Goal: Communication & Community: Answer question/provide support

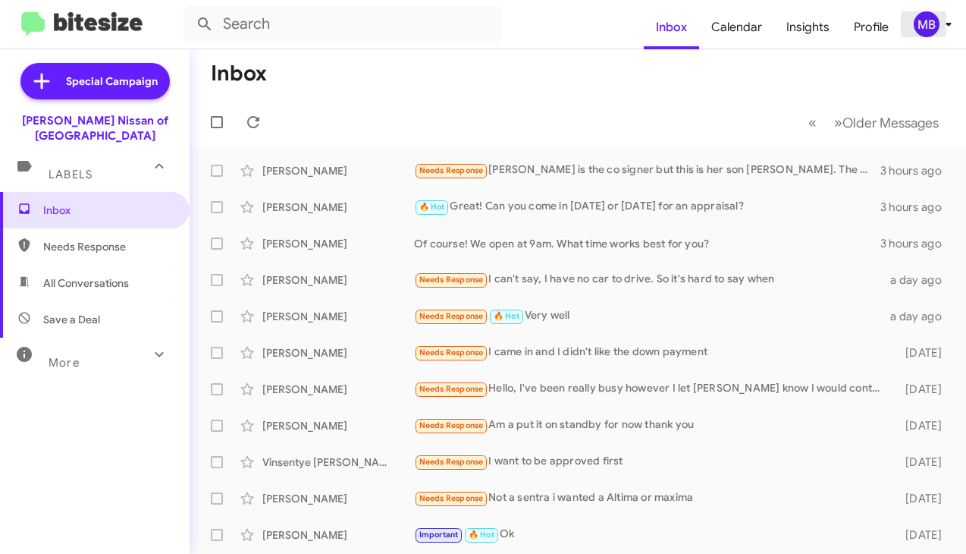
click at [925, 34] on div "MB" at bounding box center [927, 24] width 26 height 26
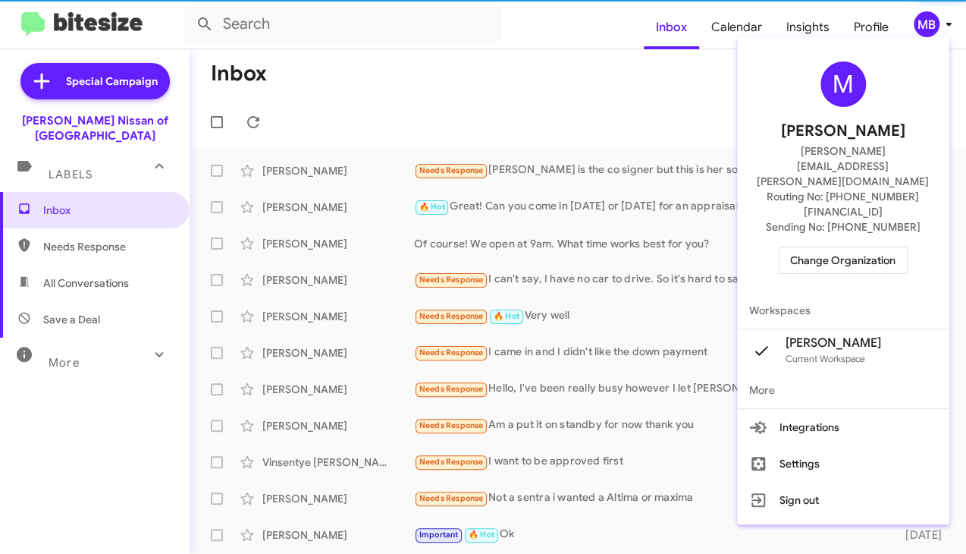
click at [877, 247] on span "Change Organization" at bounding box center [842, 260] width 105 height 26
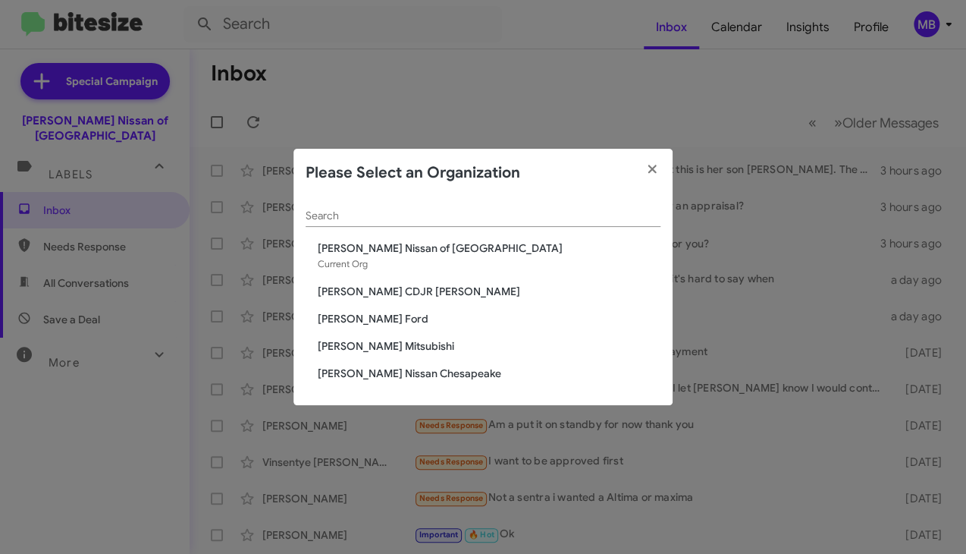
click at [375, 314] on span "[PERSON_NAME] Ford" at bounding box center [489, 318] width 343 height 15
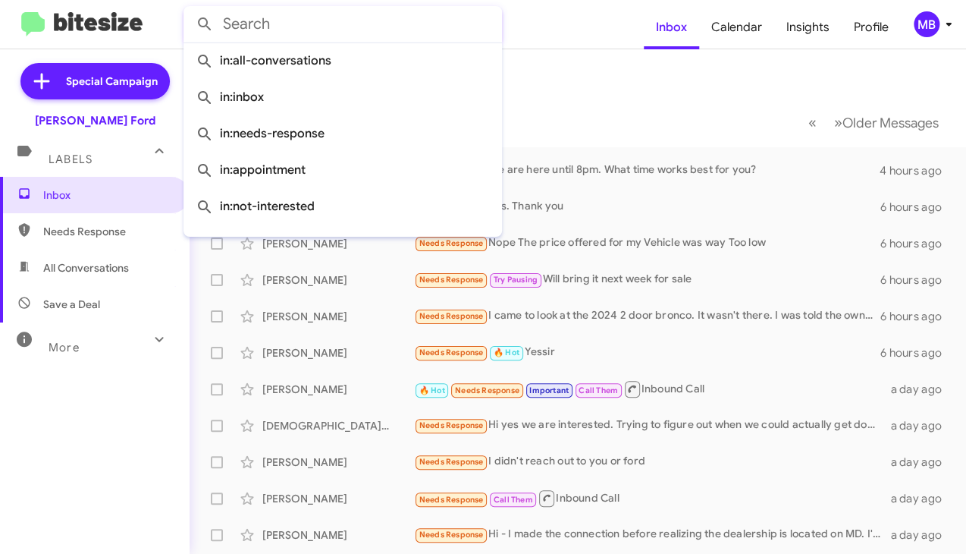
click at [398, 37] on input "text" at bounding box center [343, 24] width 319 height 36
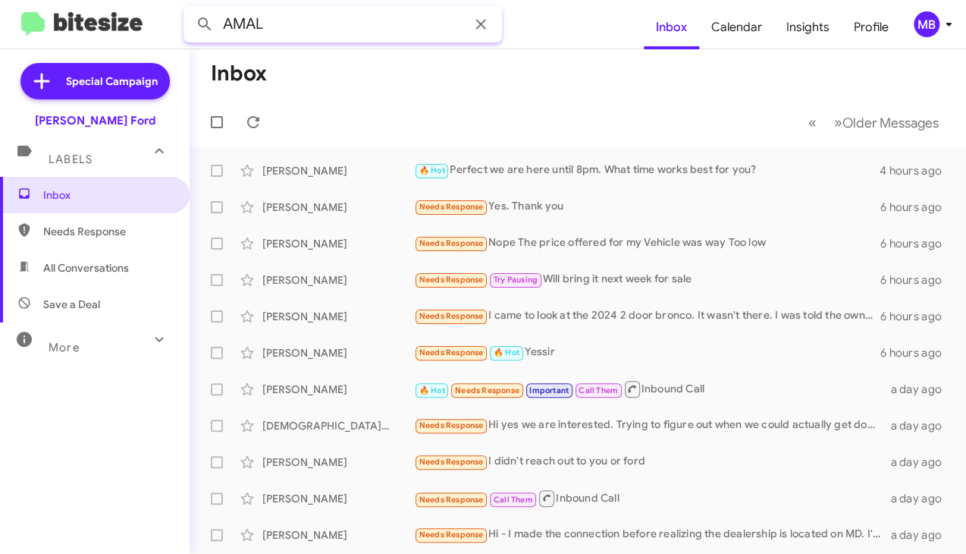
click at [190, 9] on button at bounding box center [205, 24] width 30 height 30
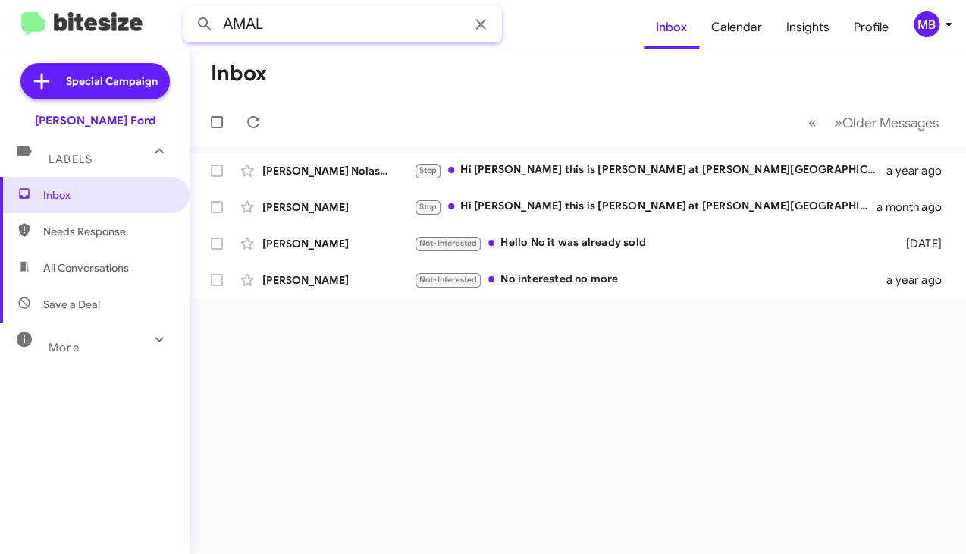
click at [330, 30] on input "AMAL" at bounding box center [343, 24] width 319 height 36
type input "H"
type input "DAHAM"
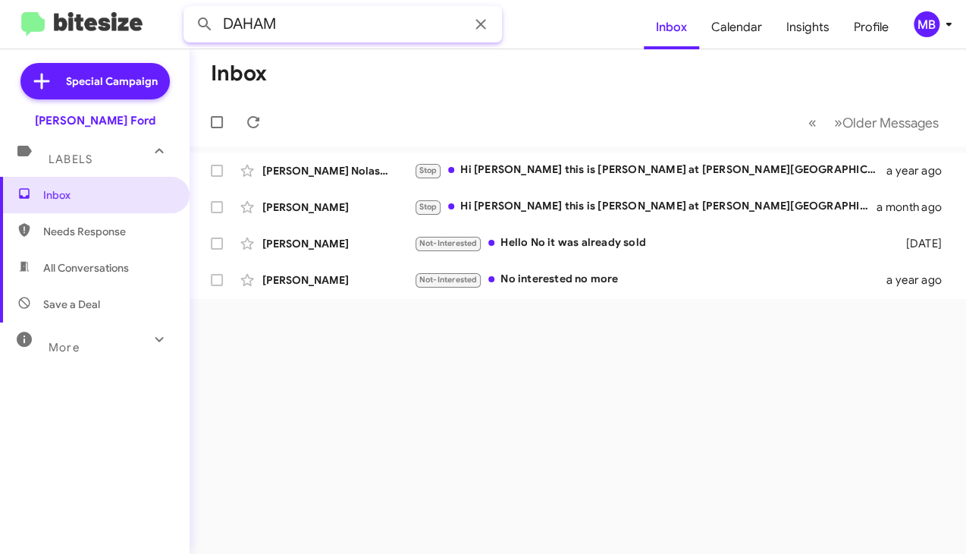
click at [190, 9] on button at bounding box center [205, 24] width 30 height 30
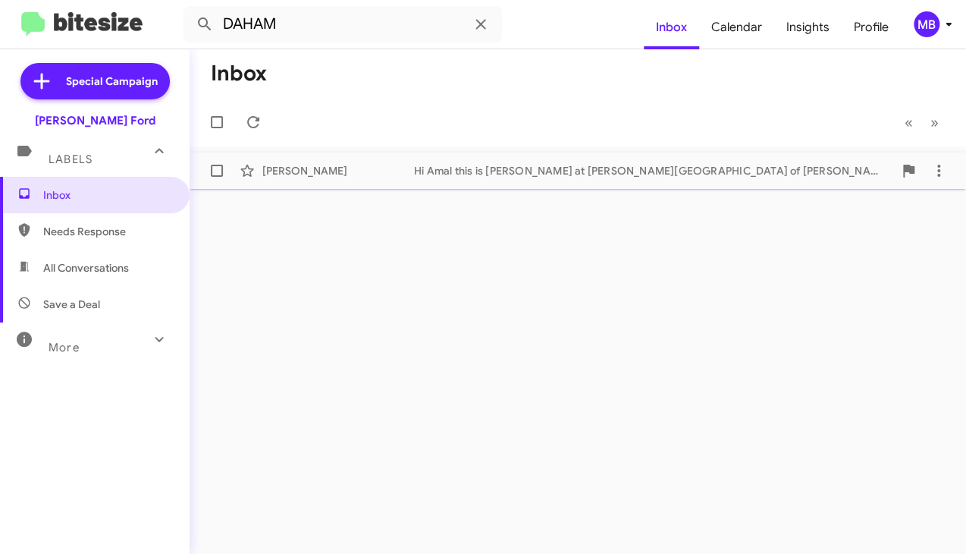
click at [378, 177] on div "[PERSON_NAME]" at bounding box center [338, 170] width 152 height 15
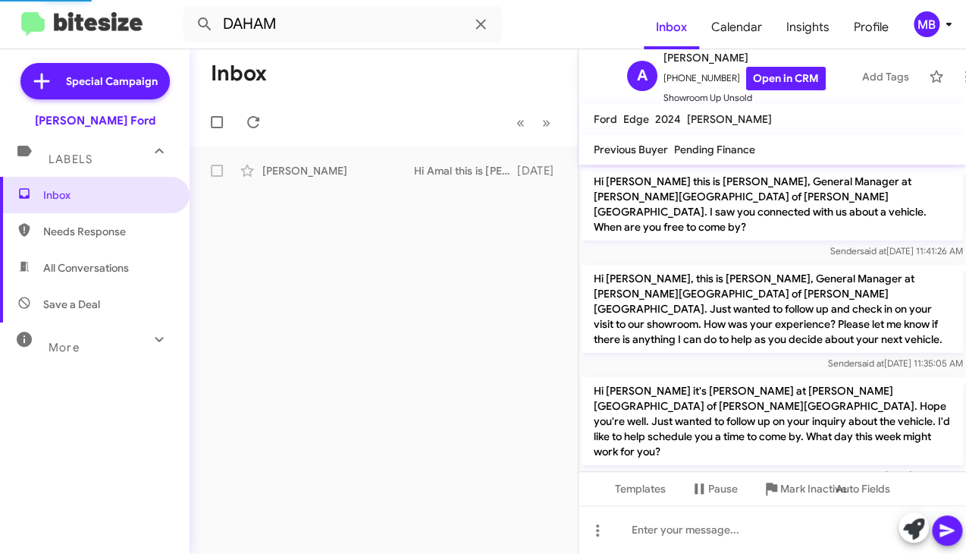
scroll to position [1716, 0]
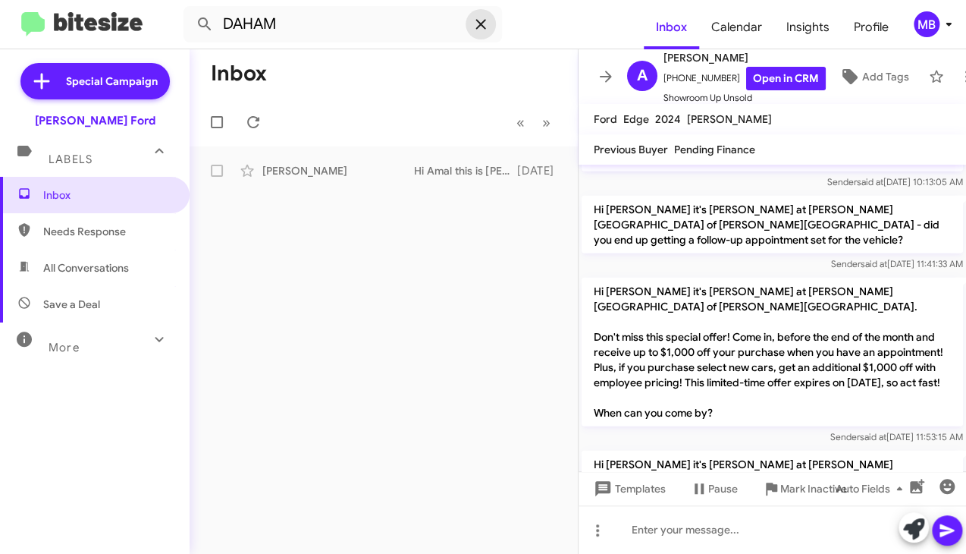
click at [485, 27] on icon at bounding box center [481, 24] width 18 height 18
